Goal: Information Seeking & Learning: Learn about a topic

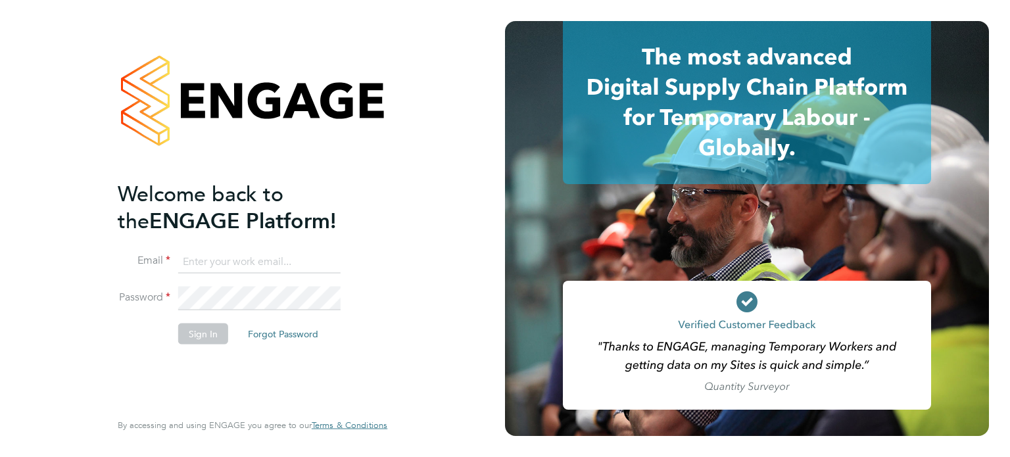
type input "jspencer@spheresolutions.co.uk"
click at [203, 335] on button "Sign In" at bounding box center [203, 333] width 50 height 21
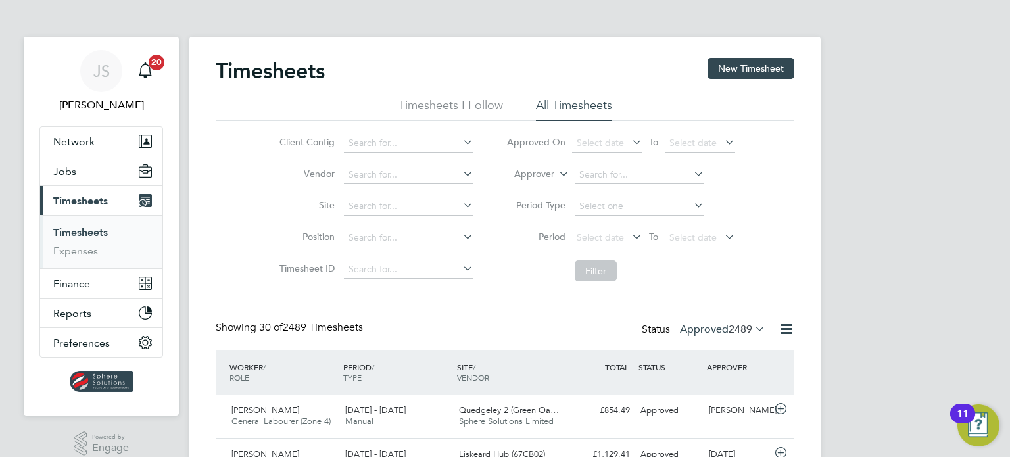
click at [78, 199] on span "Timesheets" at bounding box center [80, 201] width 55 height 12
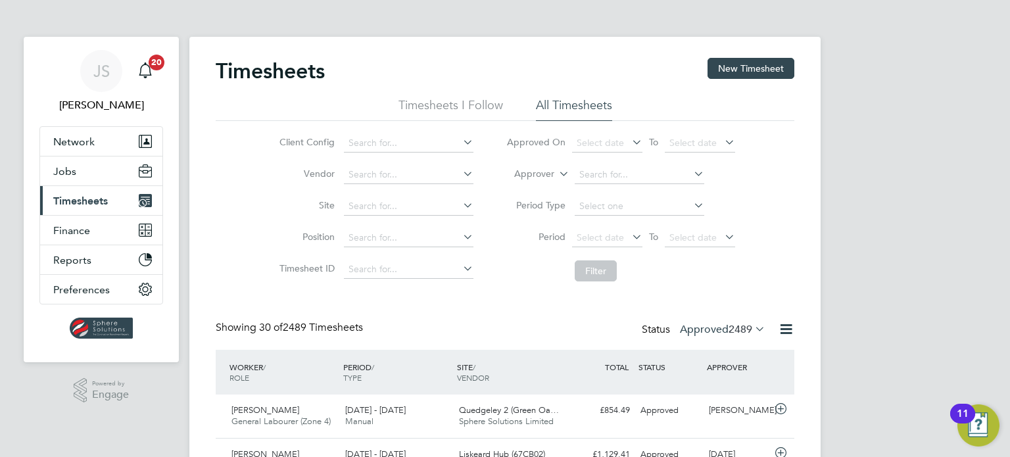
click at [78, 199] on span "Timesheets" at bounding box center [80, 201] width 55 height 12
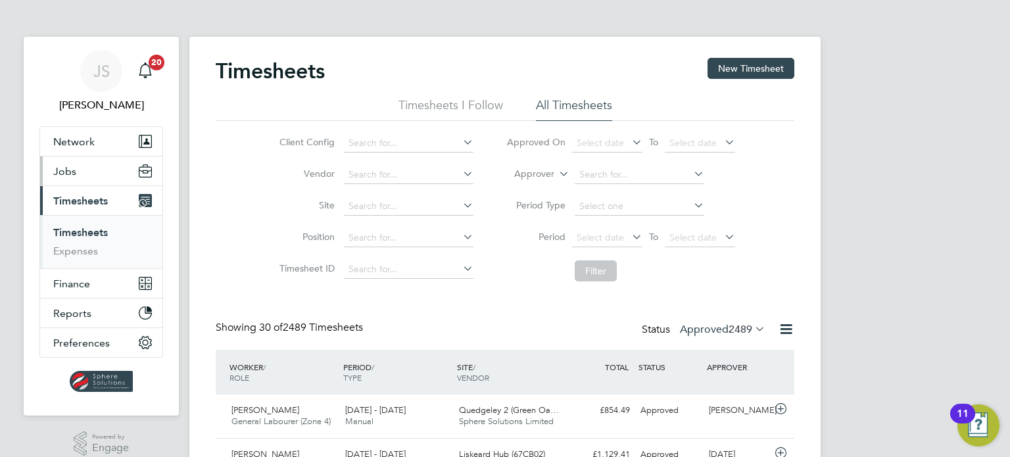
click at [68, 170] on span "Jobs" at bounding box center [64, 171] width 23 height 12
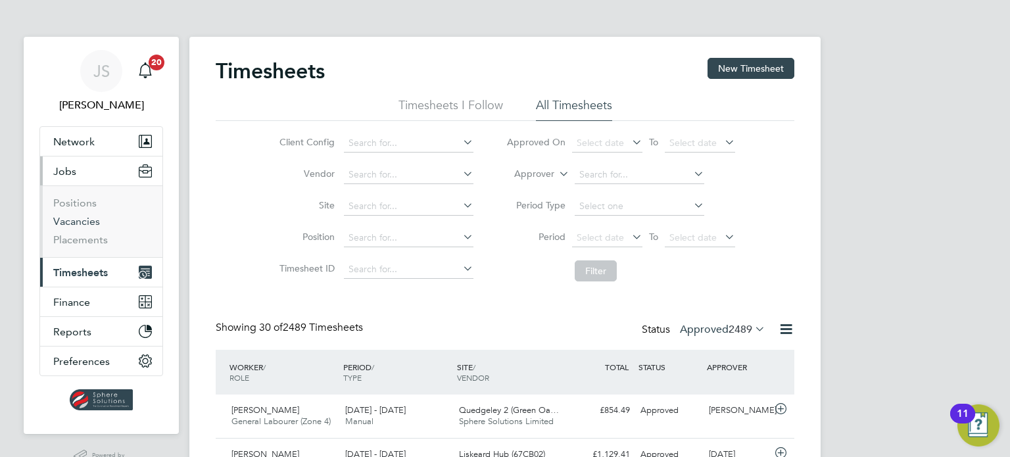
click at [79, 223] on link "Vacancies" at bounding box center [76, 221] width 47 height 12
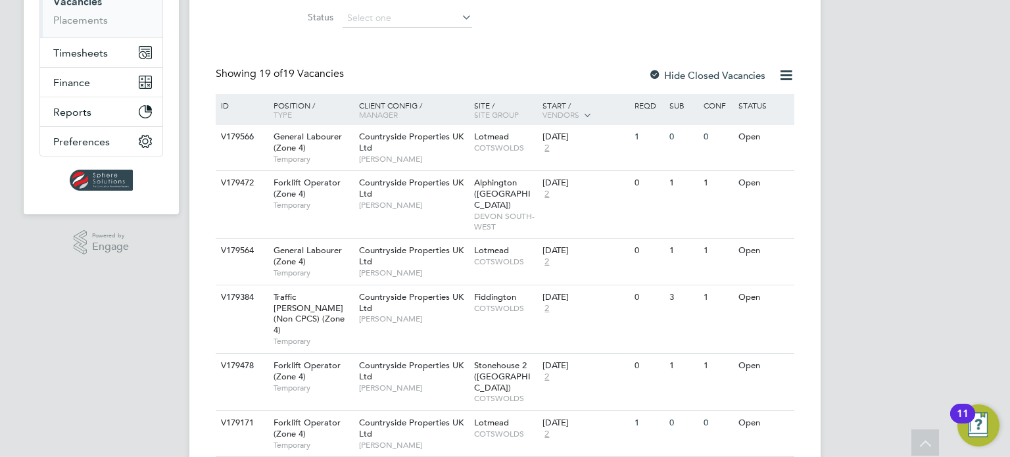
scroll to position [197, 0]
